Goal: Feedback & Contribution: Leave review/rating

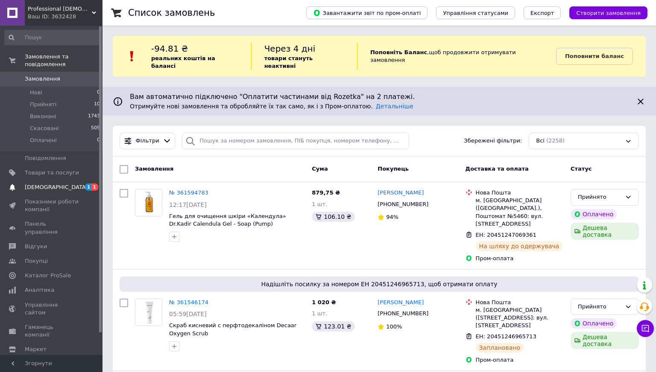
click at [73, 182] on link "[DEMOGRAPHIC_DATA] 1 1" at bounding box center [52, 187] width 105 height 15
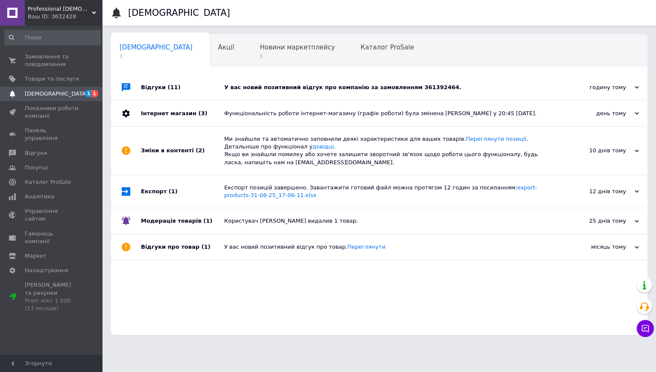
click at [299, 85] on div "У вас новий позитивний відгук про компанію за замовленням 361392464." at bounding box center [388, 88] width 329 height 8
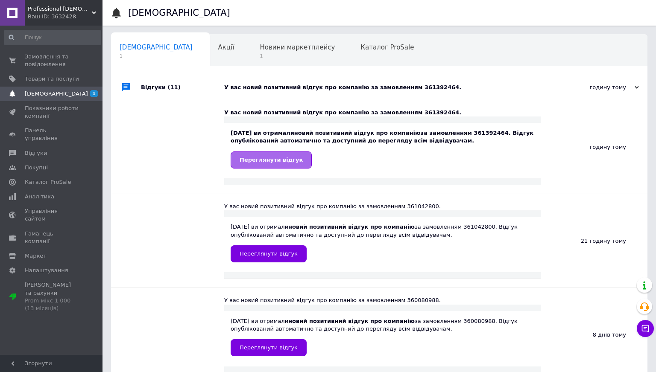
click at [270, 162] on span "Переглянути відгук" at bounding box center [271, 160] width 63 height 6
click at [260, 48] on span "Новини маркетплейсу" at bounding box center [297, 48] width 75 height 8
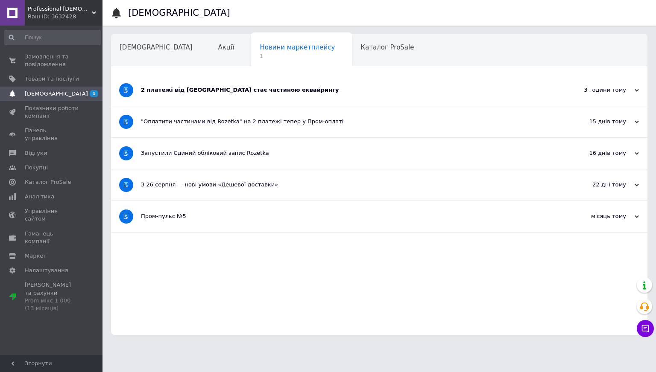
click at [225, 88] on div "2 платежі від [GEOGRAPHIC_DATA] стає частиною еквайрингу" at bounding box center [347, 90] width 413 height 8
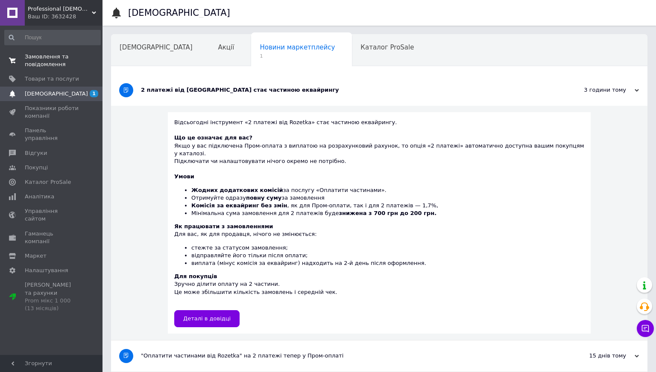
click at [41, 63] on span "Замовлення та повідомлення" at bounding box center [52, 60] width 54 height 15
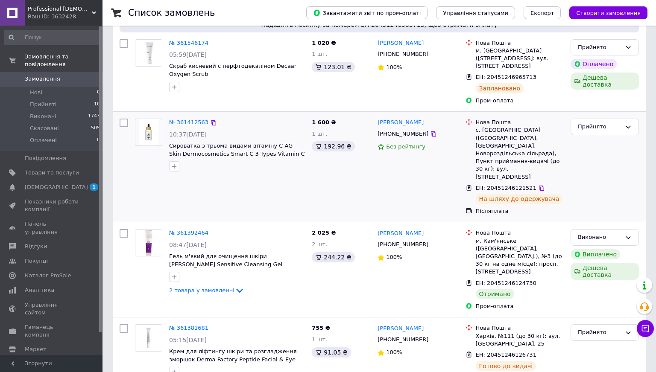
scroll to position [284, 0]
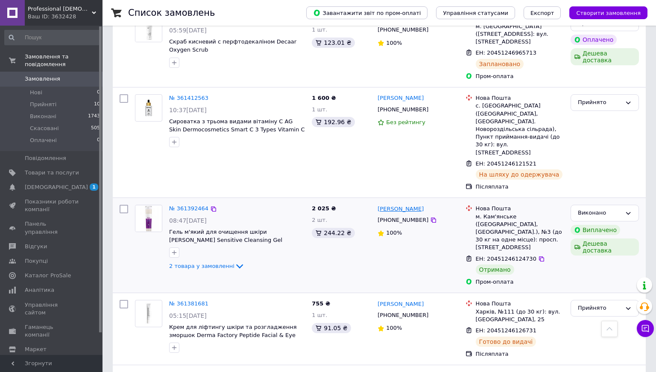
click at [402, 205] on link "[PERSON_NAME]" at bounding box center [401, 209] width 46 height 8
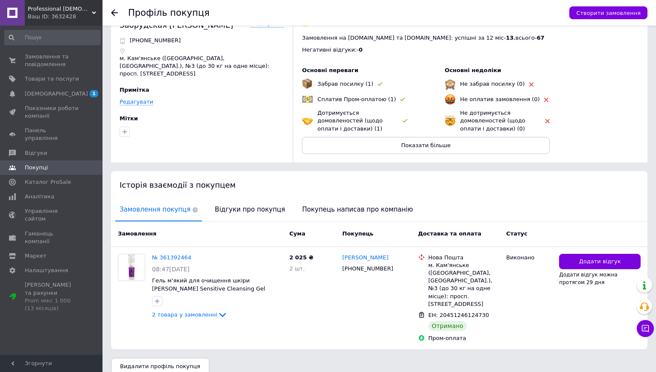
scroll to position [26, 0]
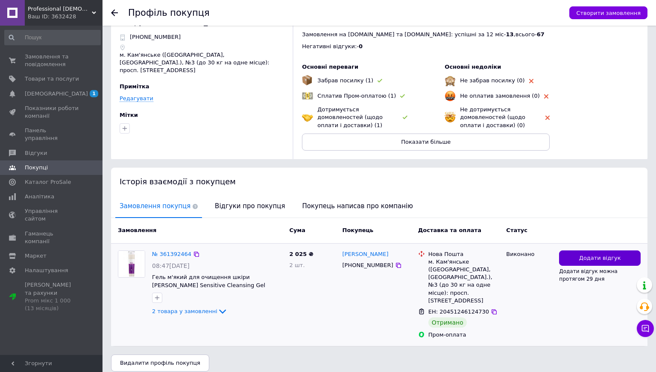
click at [570, 257] on button "Додати відгук" at bounding box center [600, 259] width 82 height 16
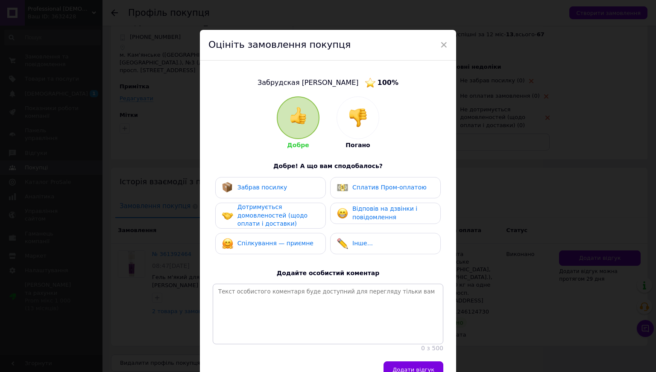
click at [295, 192] on div "Забрав посилку" at bounding box center [270, 187] width 97 height 11
click at [370, 186] on span "Сплатив Пром-оплатою" at bounding box center [389, 187] width 74 height 7
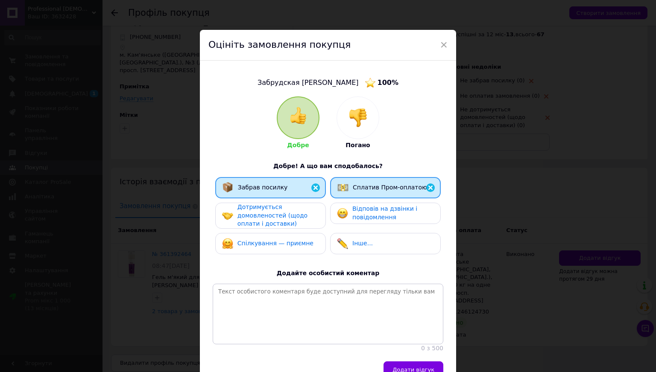
click at [292, 227] on div "Дотримується домовленостей (щодо оплати і доставки)" at bounding box center [277, 215] width 81 height 25
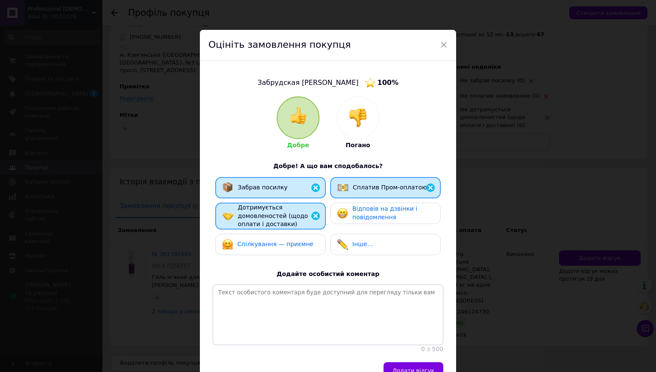
click at [357, 216] on span "Відповів на дзвінки і повідомлення" at bounding box center [384, 212] width 65 height 15
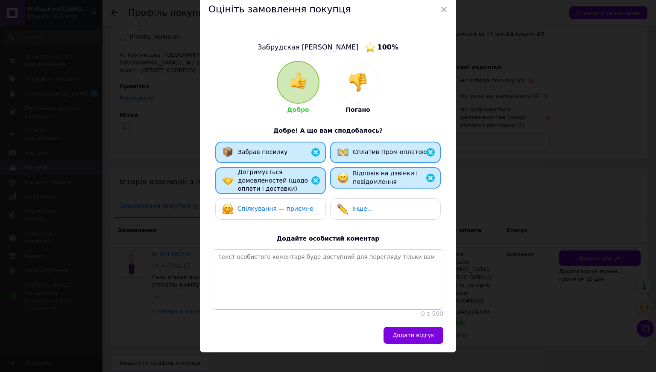
scroll to position [49, 0]
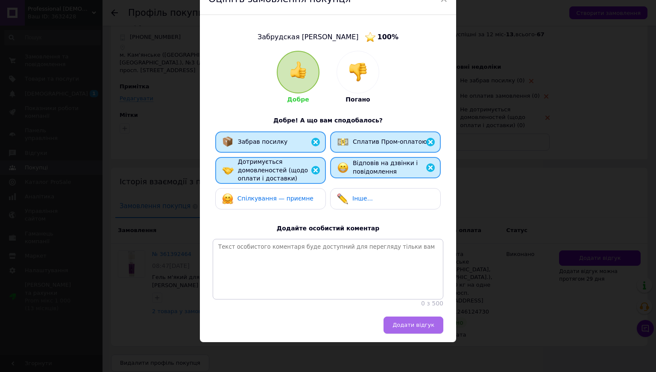
click at [423, 328] on span "Додати відгук" at bounding box center [414, 325] width 42 height 6
